Goal: Task Accomplishment & Management: Manage account settings

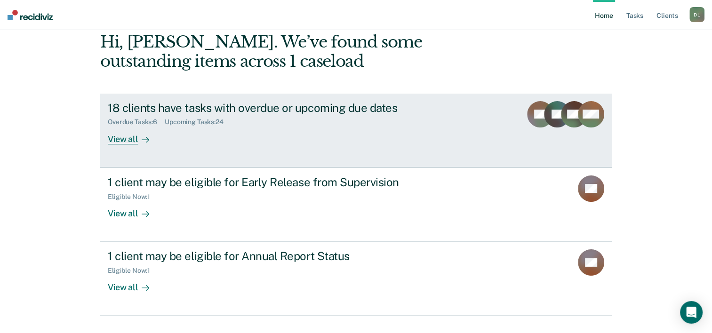
scroll to position [47, 0]
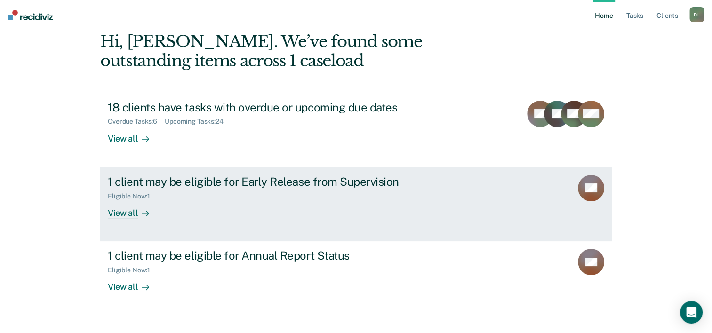
click at [289, 203] on div "1 client may be eligible for Early Release from Supervision Eligible Now : 1 Vi…" at bounding box center [284, 196] width 353 height 43
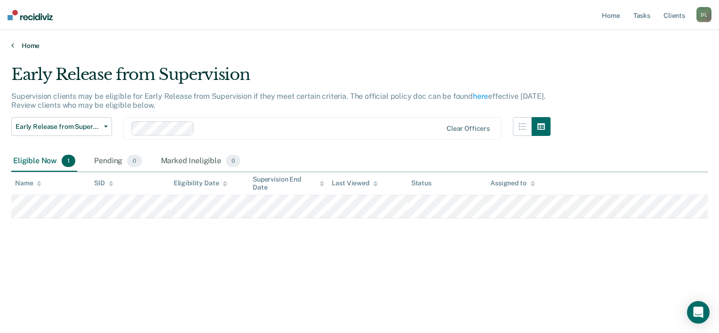
click at [34, 46] on link "Home" at bounding box center [359, 45] width 696 height 8
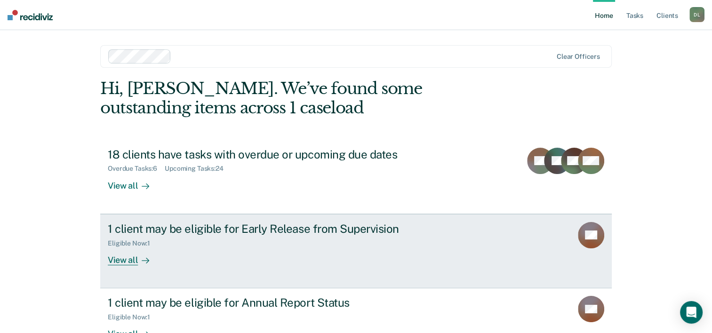
scroll to position [47, 0]
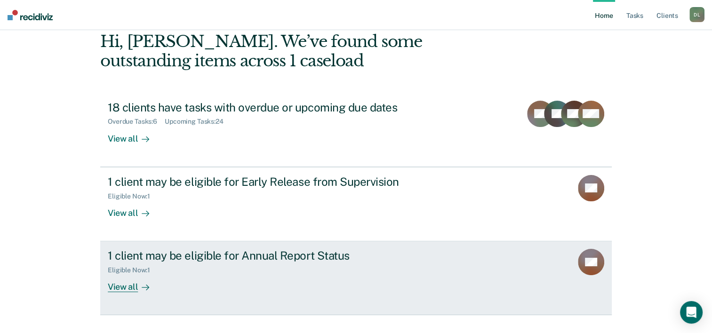
click at [263, 270] on div "Eligible Now : 1" at bounding box center [273, 269] width 330 height 12
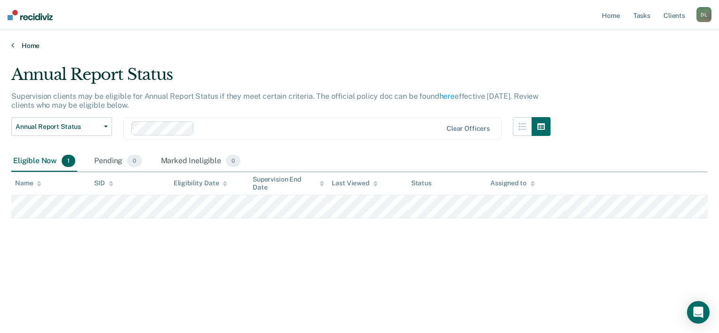
click at [31, 44] on link "Home" at bounding box center [359, 45] width 696 height 8
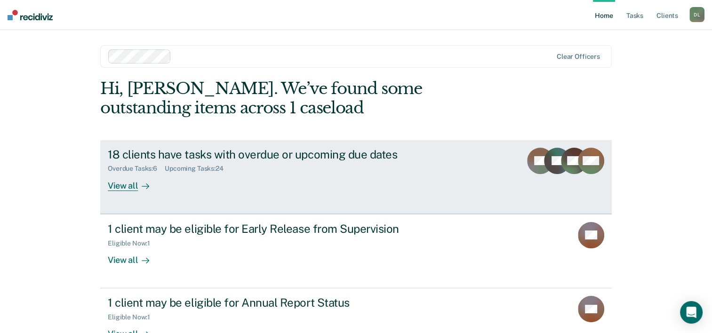
click at [217, 187] on div "18 clients have tasks with overdue or upcoming due dates Overdue Tasks : 6 Upco…" at bounding box center [284, 169] width 353 height 43
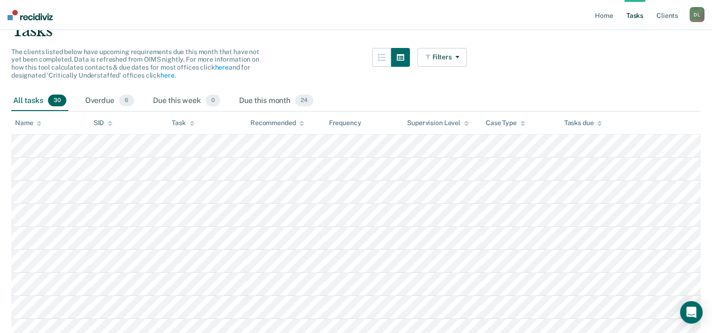
scroll to position [94, 0]
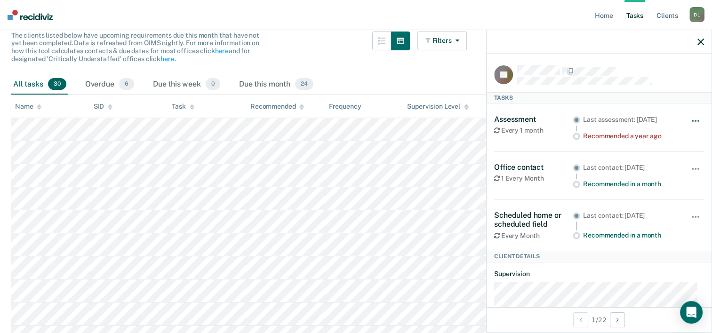
click at [688, 119] on button "button" at bounding box center [696, 125] width 16 height 15
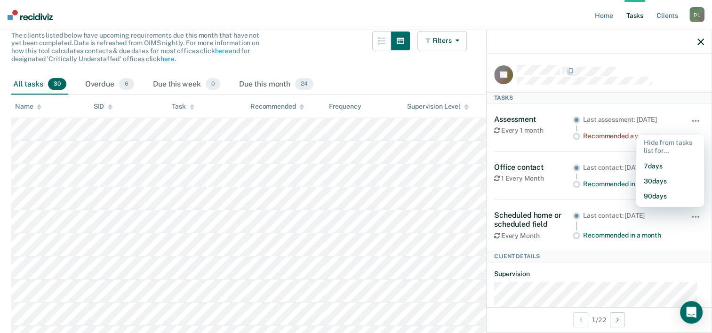
click at [422, 73] on div "Filters Contact Type Collateral Contact 1 ONLY Home Contact, Sch. 1 ONLY Home C…" at bounding box center [442, 53] width 50 height 43
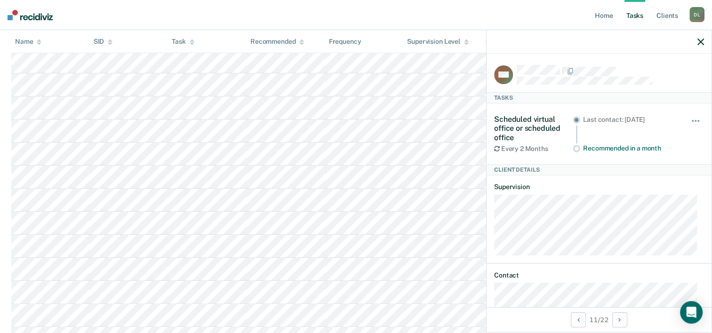
scroll to position [161, 0]
